Goal: Navigation & Orientation: Find specific page/section

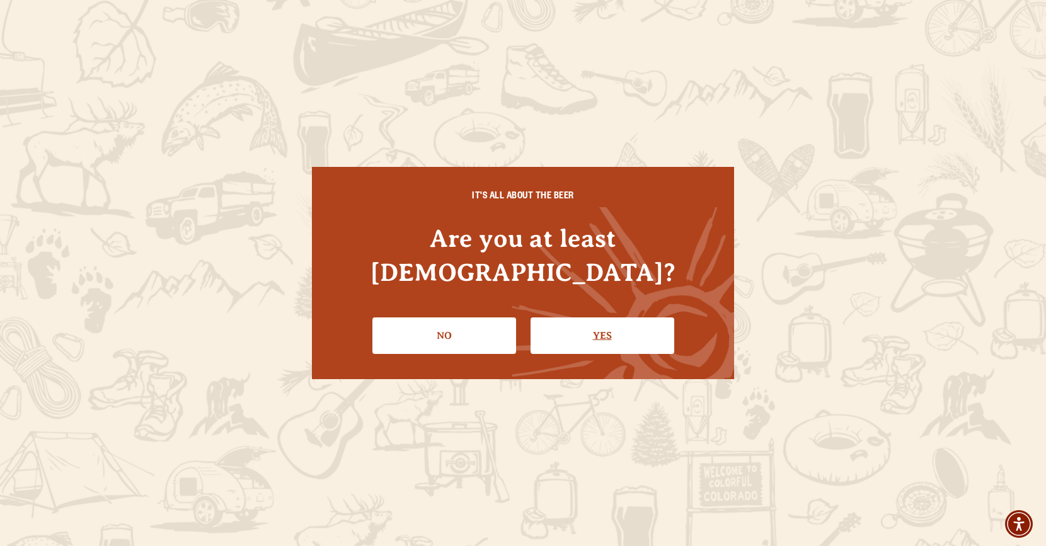
click at [610, 318] on link "Yes" at bounding box center [602, 336] width 144 height 37
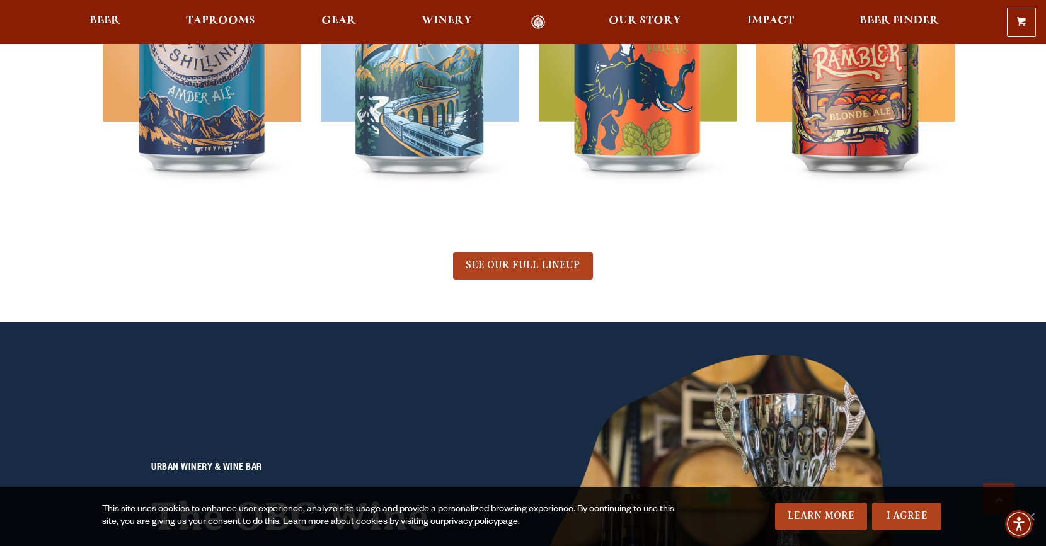
scroll to position [907, 0]
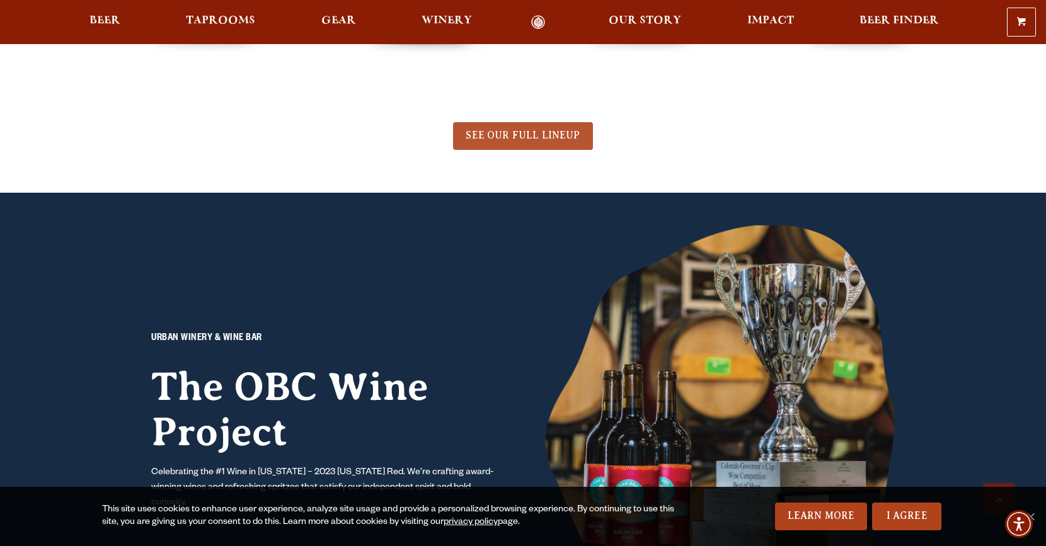
click at [554, 149] on link "SEE OUR FULL LINEUP" at bounding box center [522, 136] width 139 height 28
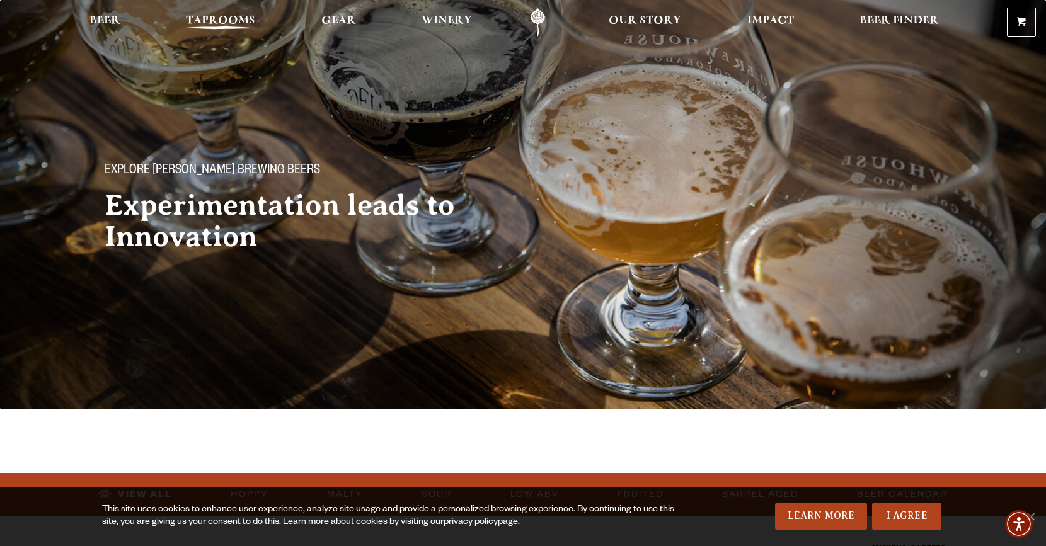
click at [229, 10] on link "Taprooms" at bounding box center [221, 22] width 86 height 28
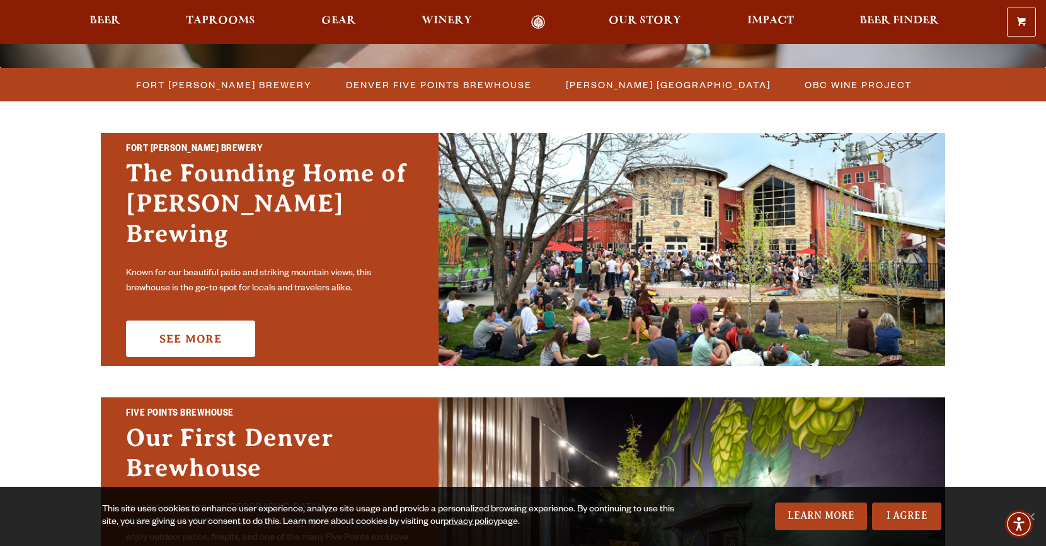
scroll to position [345, 0]
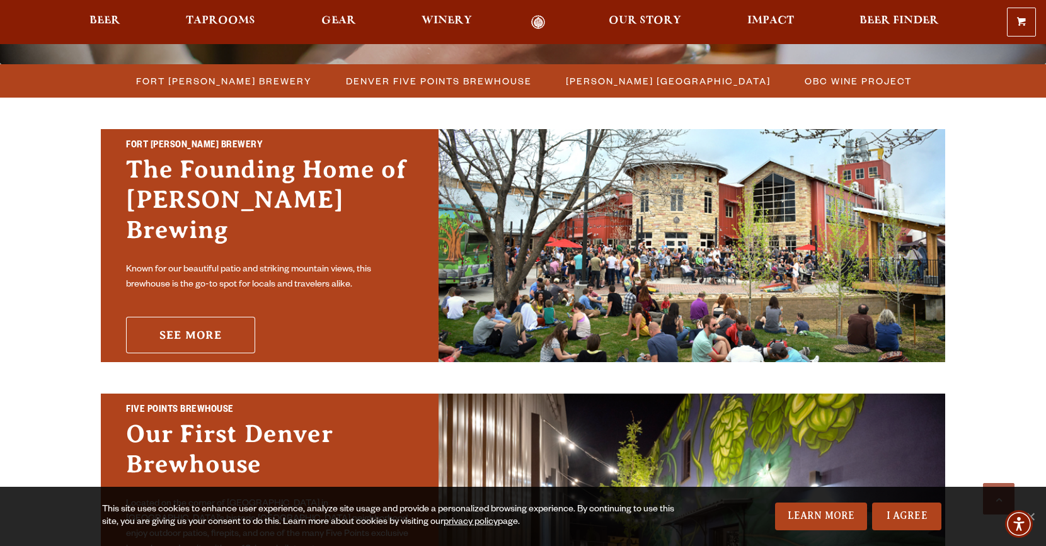
click at [213, 321] on link "See More" at bounding box center [190, 335] width 129 height 37
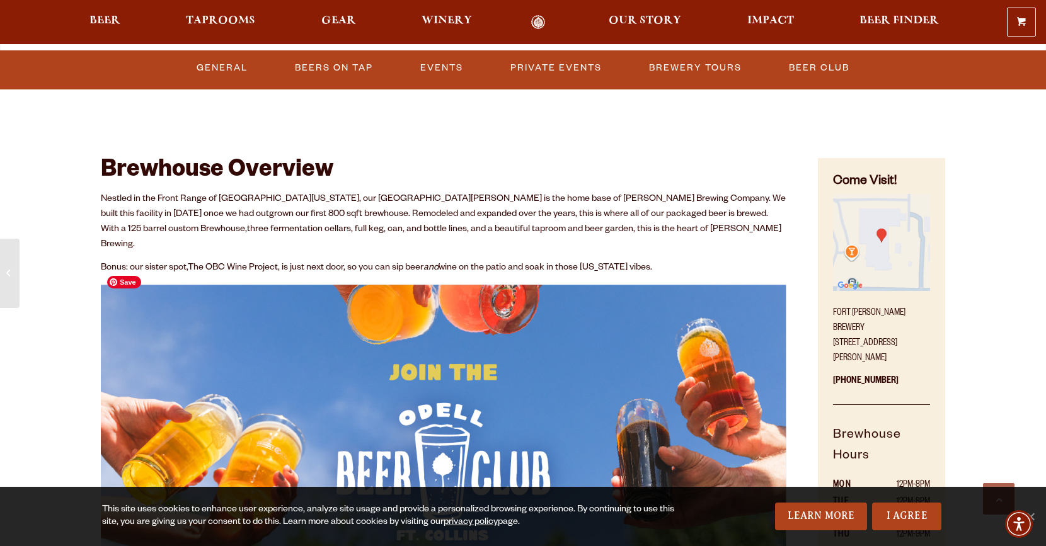
scroll to position [550, 0]
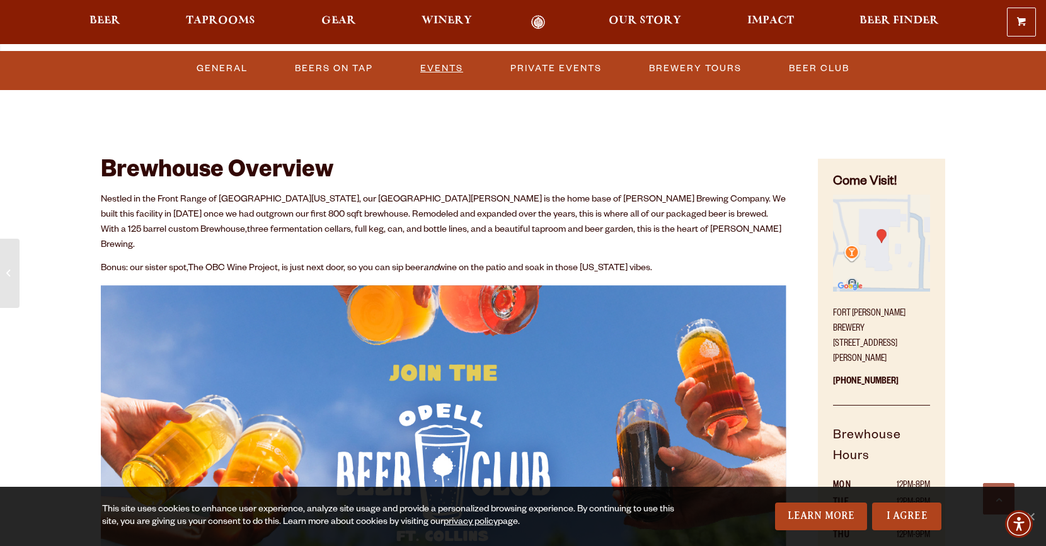
click at [462, 66] on link "Events" at bounding box center [441, 68] width 53 height 29
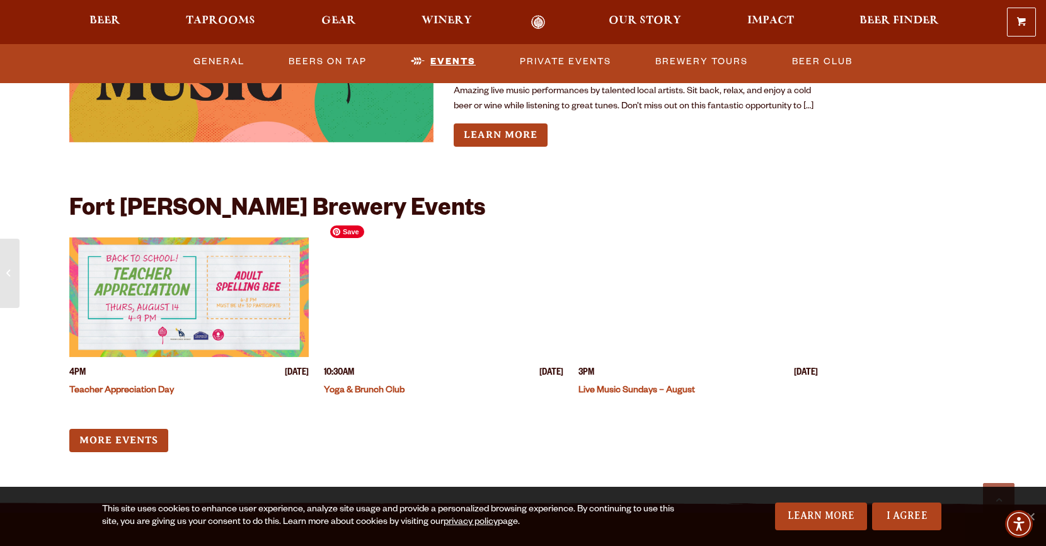
scroll to position [3082, 0]
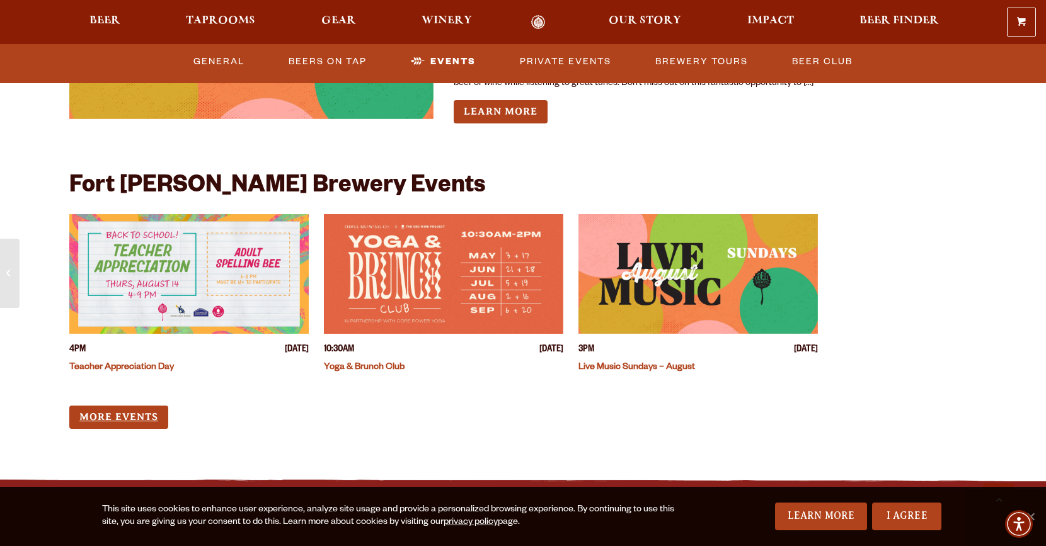
click at [164, 406] on link "More Events" at bounding box center [118, 417] width 99 height 23
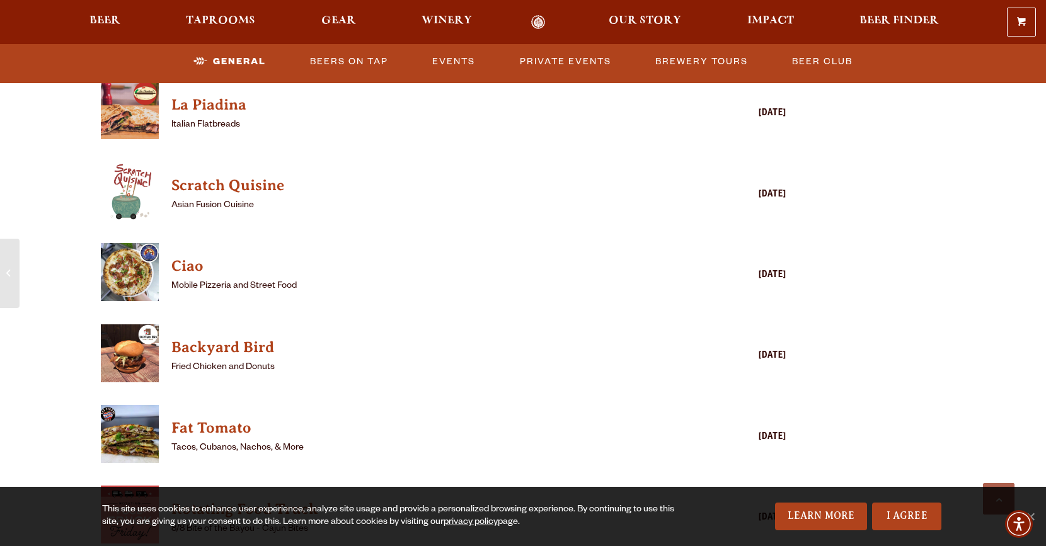
scroll to position [1332, 0]
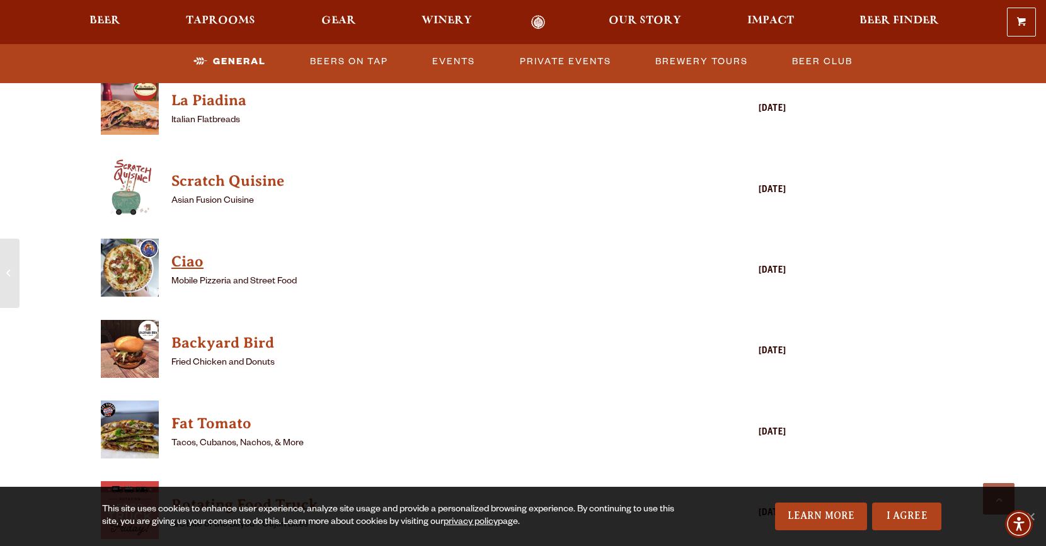
click at [184, 252] on h4 "Ciao" at bounding box center [425, 262] width 508 height 20
